Goal: Task Accomplishment & Management: Manage account settings

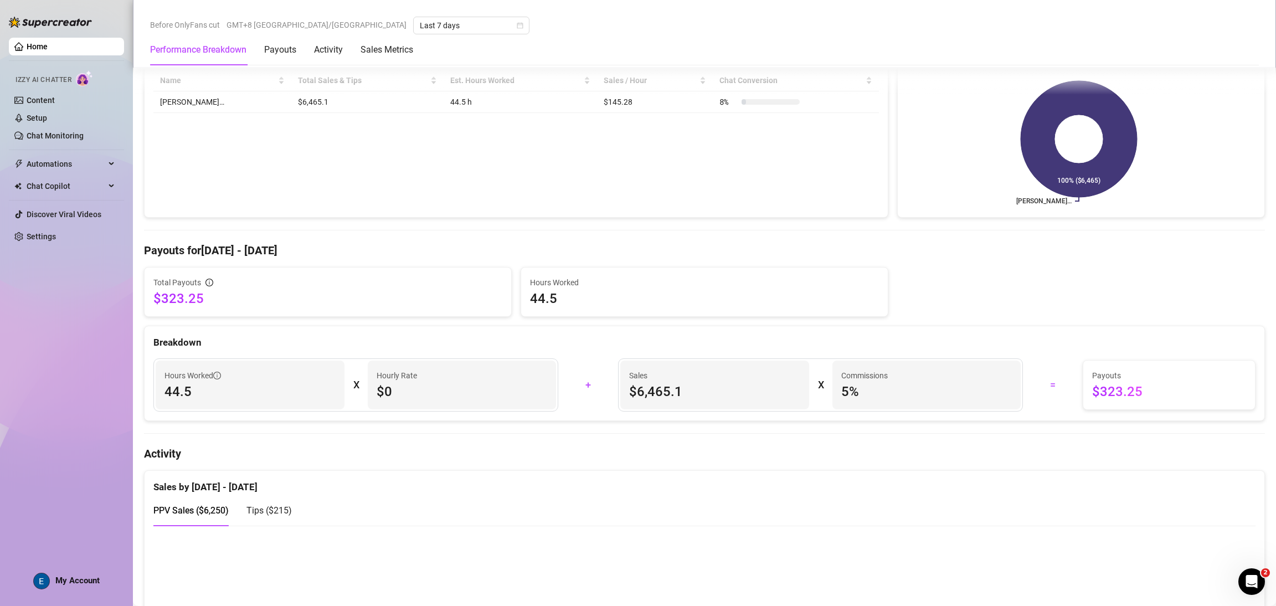
scroll to position [415, 0]
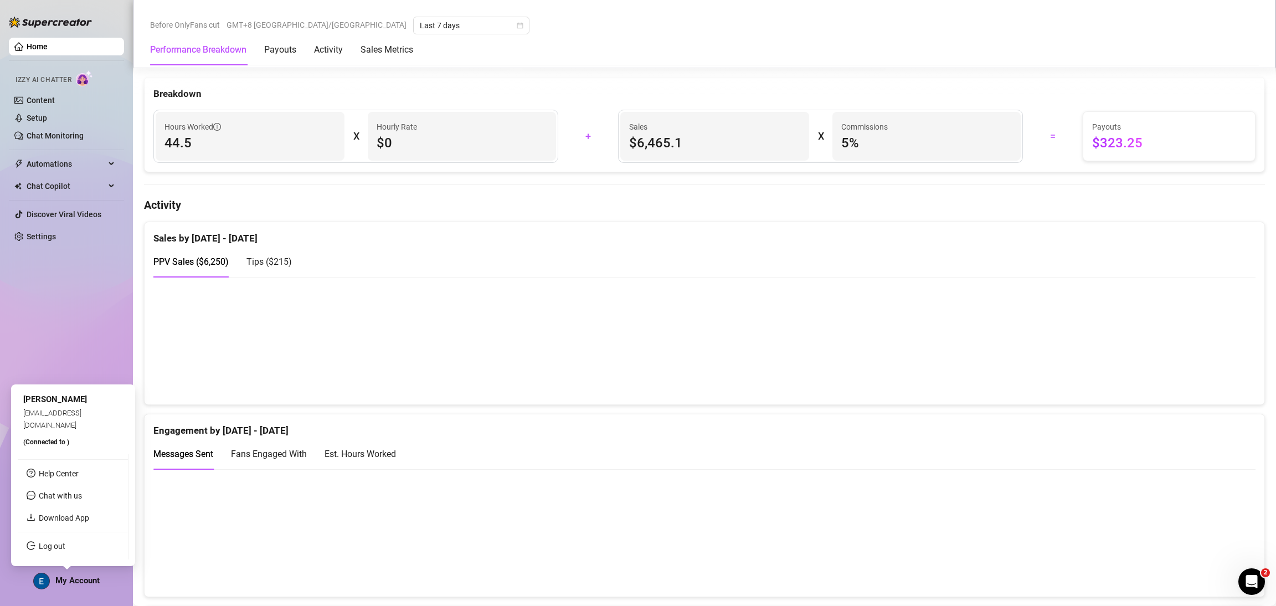
click at [91, 581] on span "My Account" at bounding box center [77, 581] width 44 height 10
click at [79, 536] on ul "Help Center Chat with us Download App Log out" at bounding box center [73, 506] width 111 height 105
click at [65, 542] on link "Log out" at bounding box center [52, 546] width 27 height 9
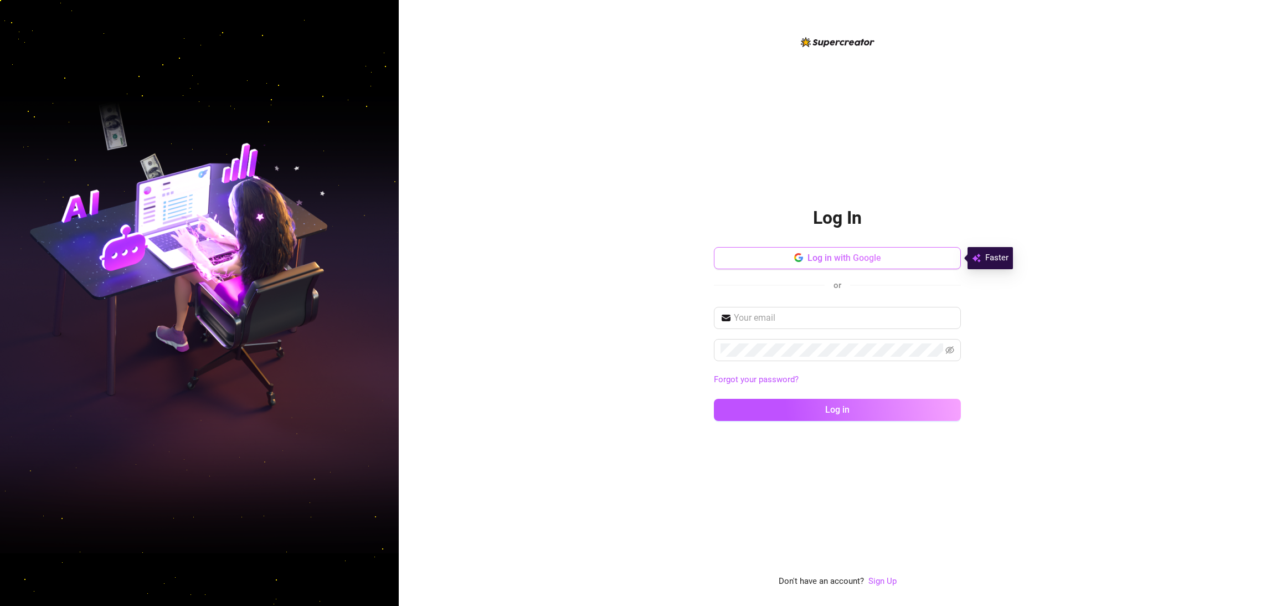
click at [877, 254] on span "Log in with Google" at bounding box center [845, 258] width 74 height 11
